Goal: Transaction & Acquisition: Purchase product/service

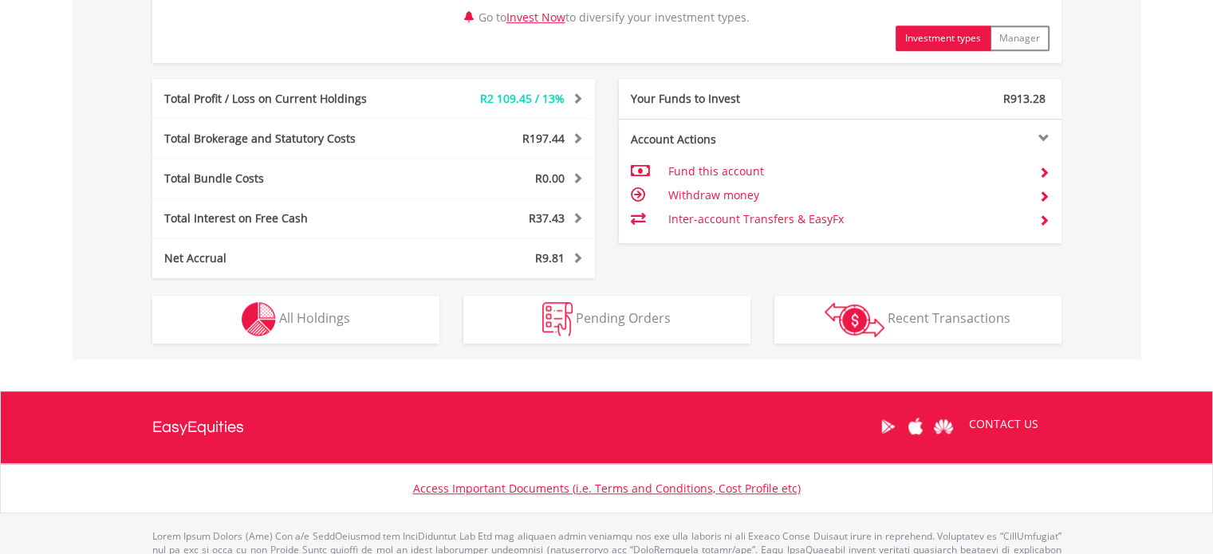
scroll to position [921, 0]
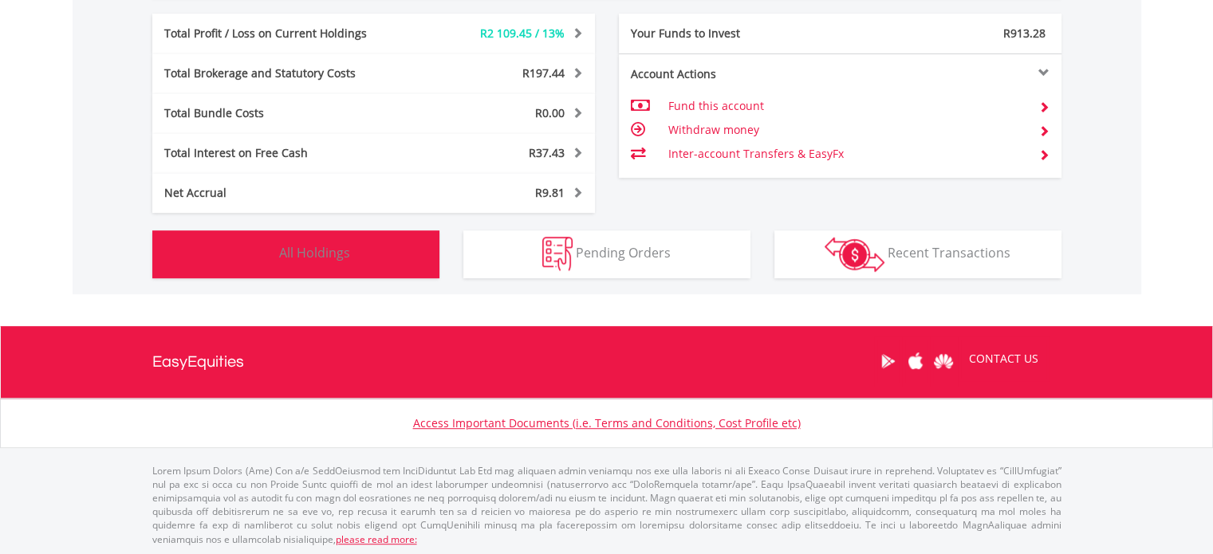
click at [377, 258] on button "Holdings All Holdings" at bounding box center [295, 255] width 287 height 48
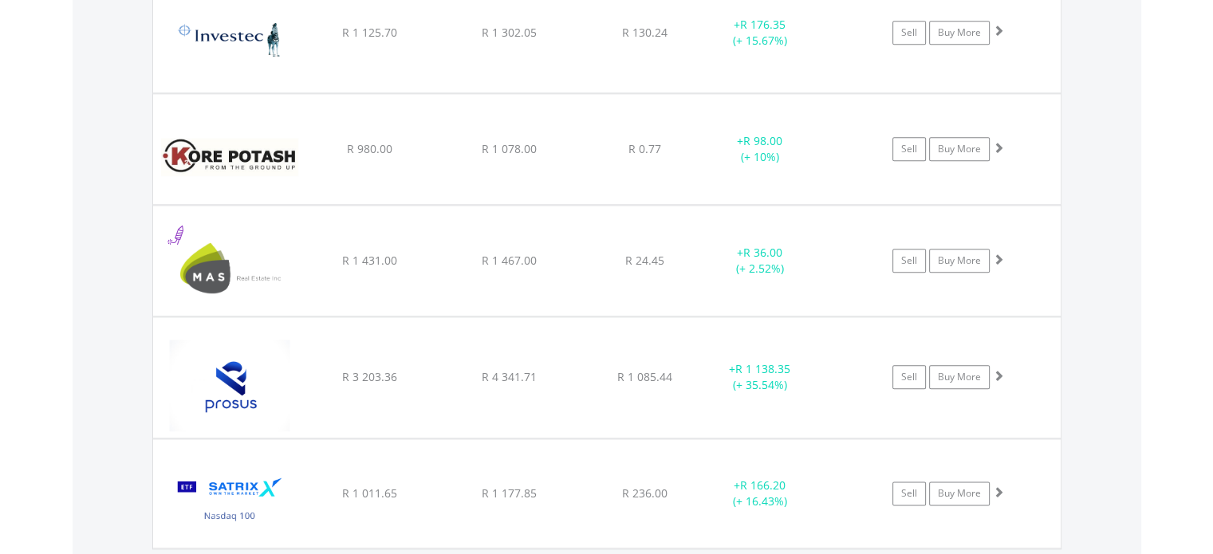
scroll to position [1804, 0]
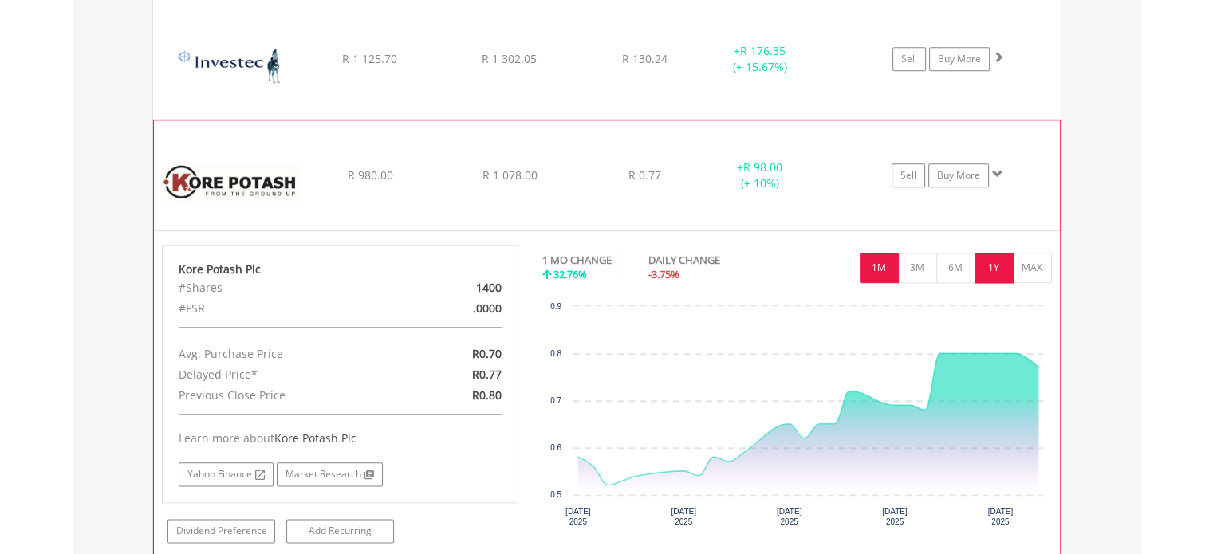
click at [996, 273] on button "1Y" at bounding box center [994, 268] width 39 height 30
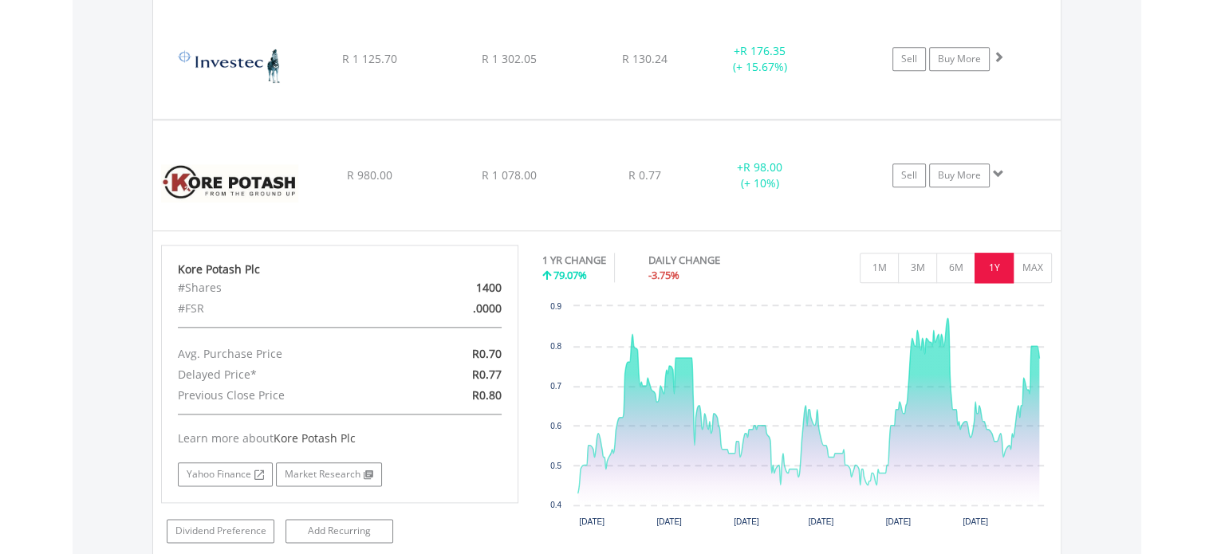
scroll to position [2123, 0]
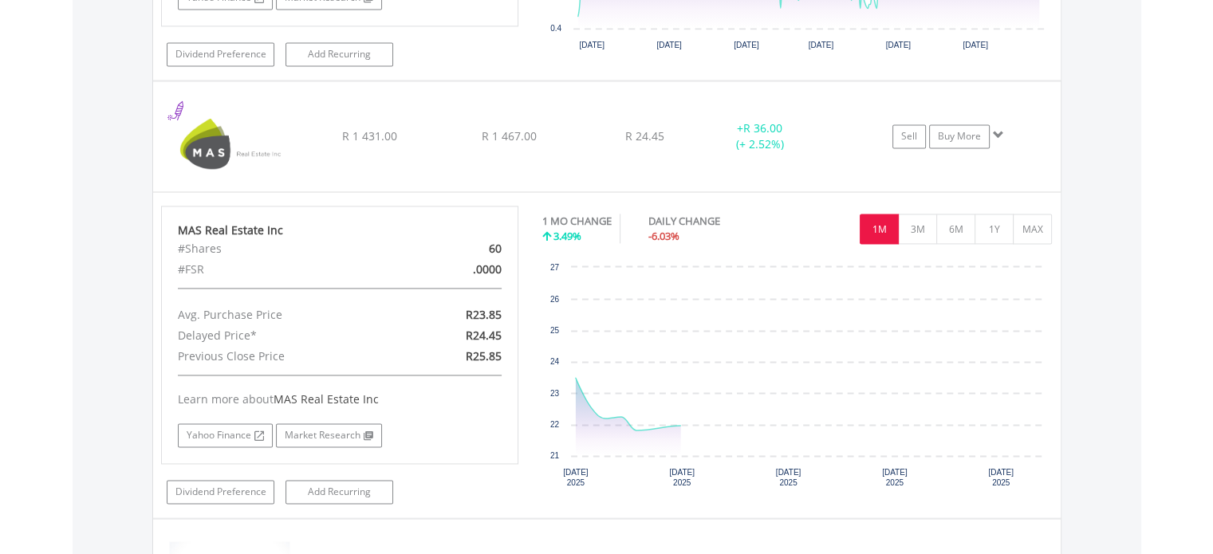
scroll to position [2282, 0]
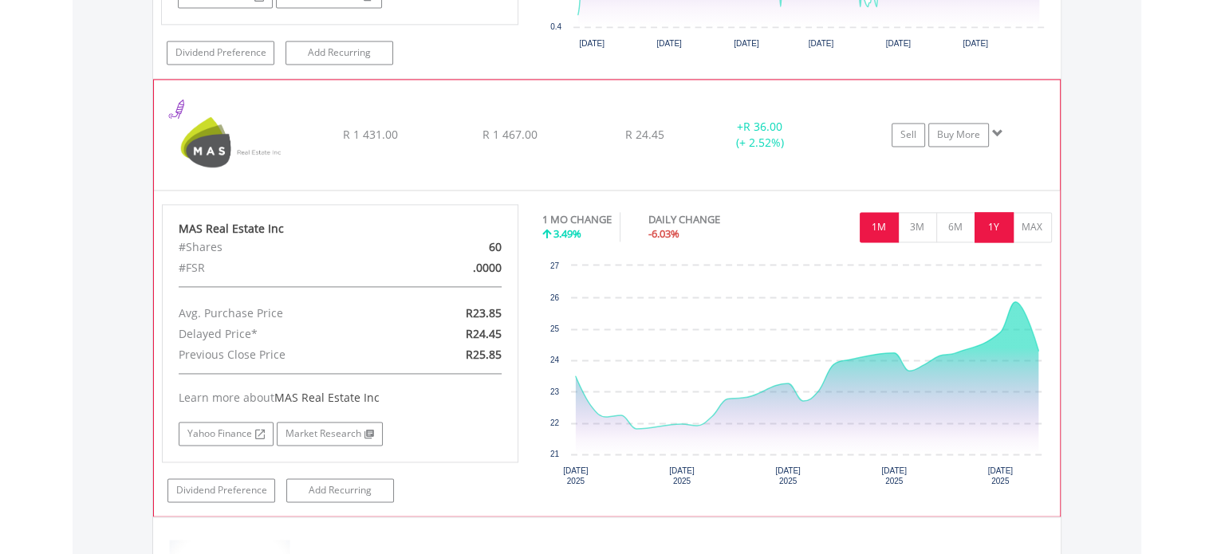
click at [1000, 226] on button "1Y" at bounding box center [994, 227] width 39 height 30
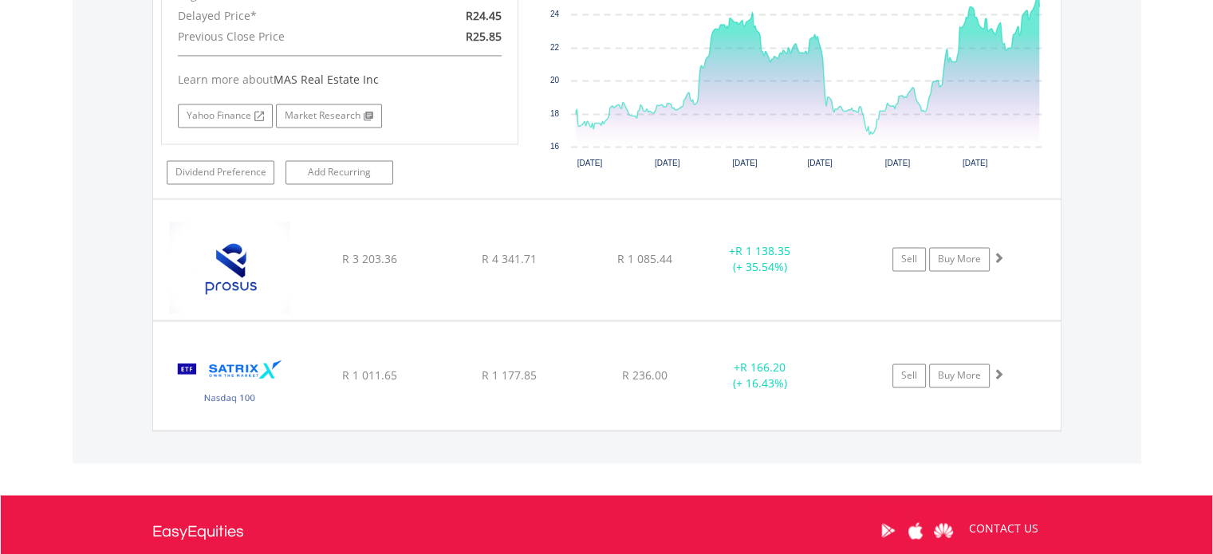
scroll to position [2601, 0]
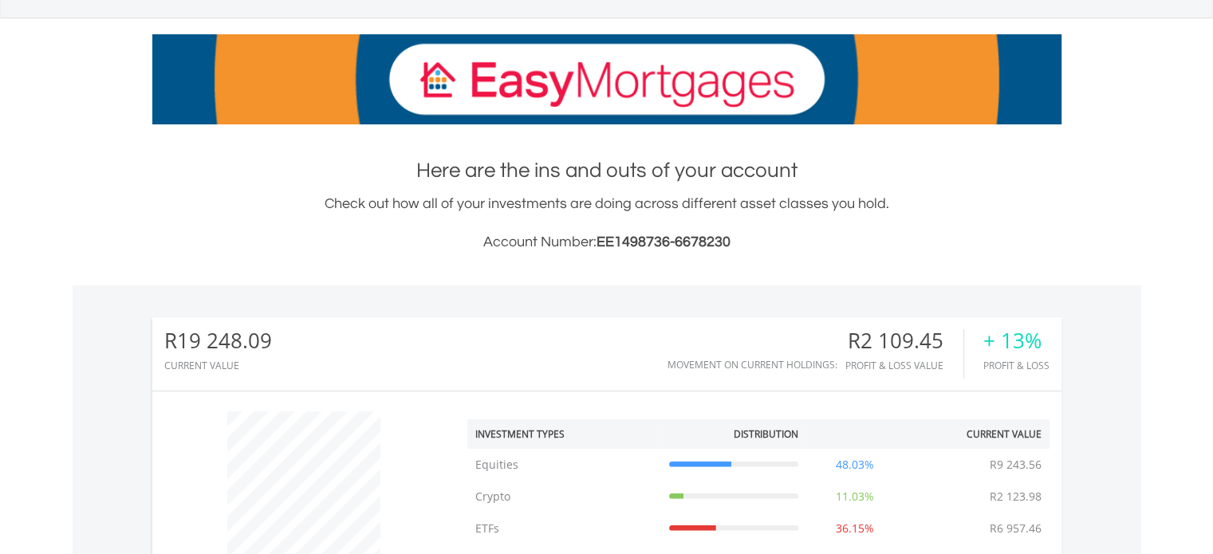
scroll to position [0, 0]
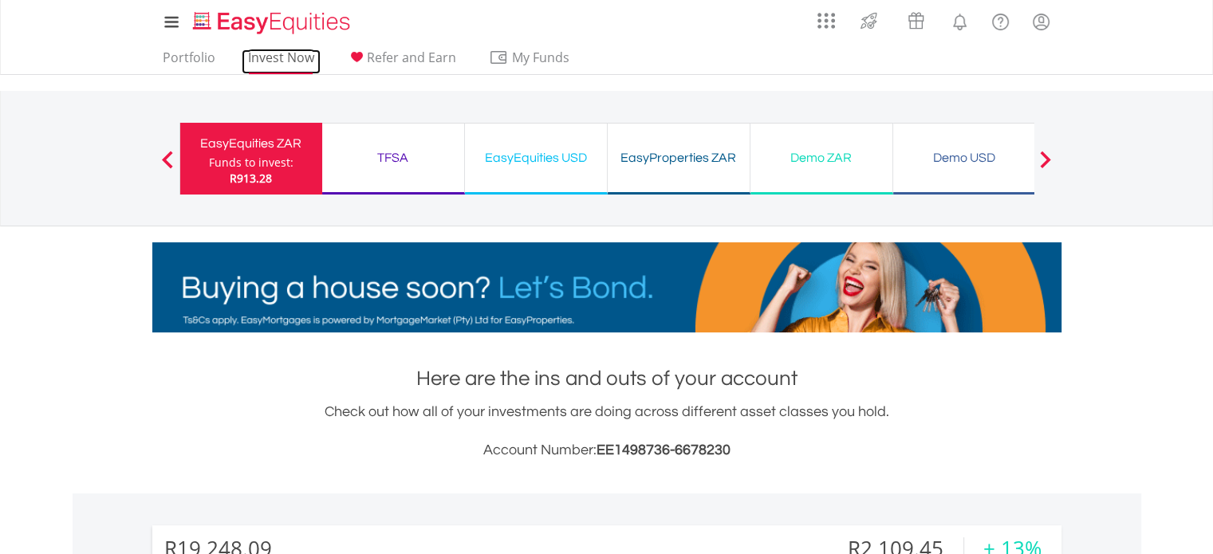
click at [273, 58] on link "Invest Now" at bounding box center [281, 61] width 79 height 25
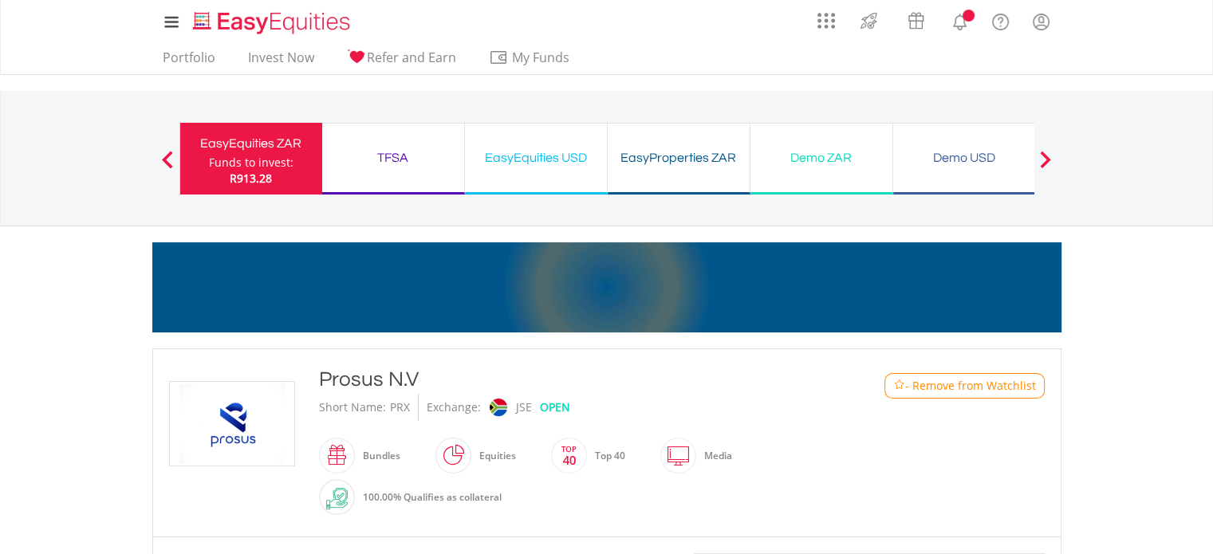
scroll to position [399, 0]
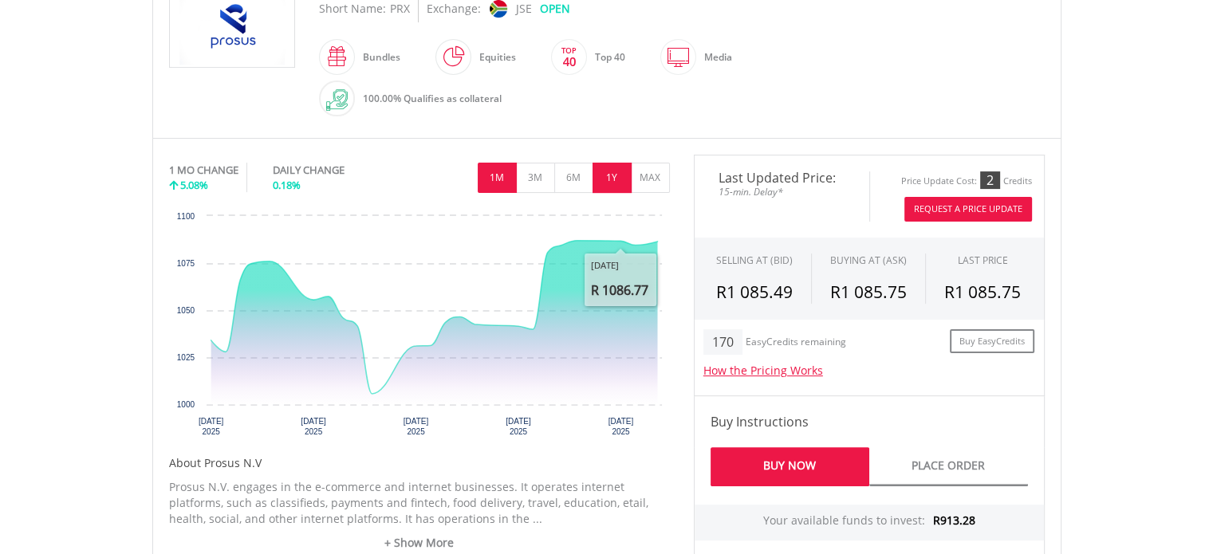
click at [614, 186] on button "1Y" at bounding box center [612, 178] width 39 height 30
